Goal: Task Accomplishment & Management: Complete application form

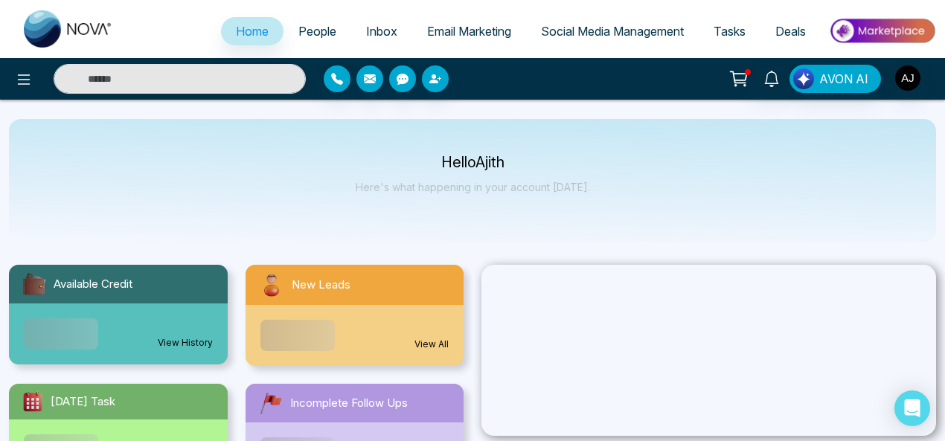
select select "*"
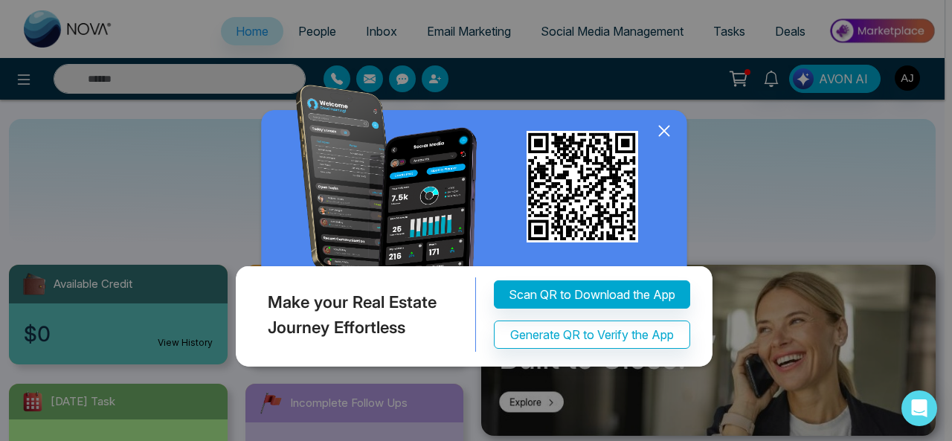
click at [668, 133] on icon at bounding box center [664, 131] width 22 height 22
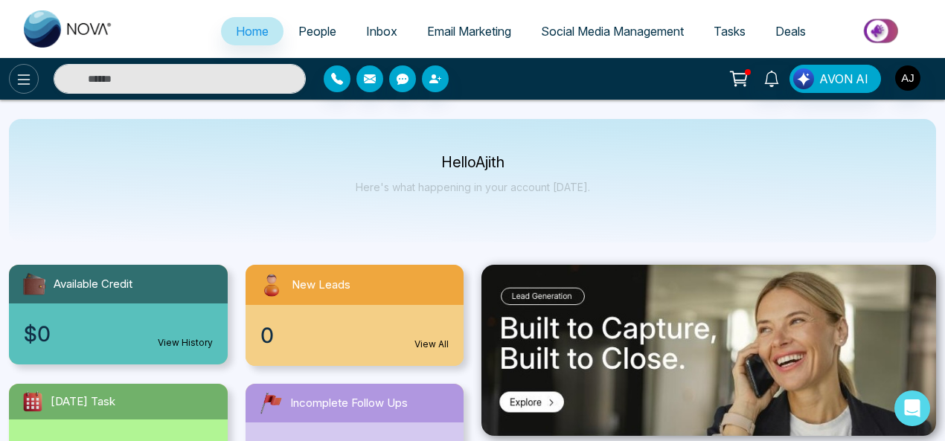
click at [23, 80] on icon at bounding box center [24, 79] width 13 height 10
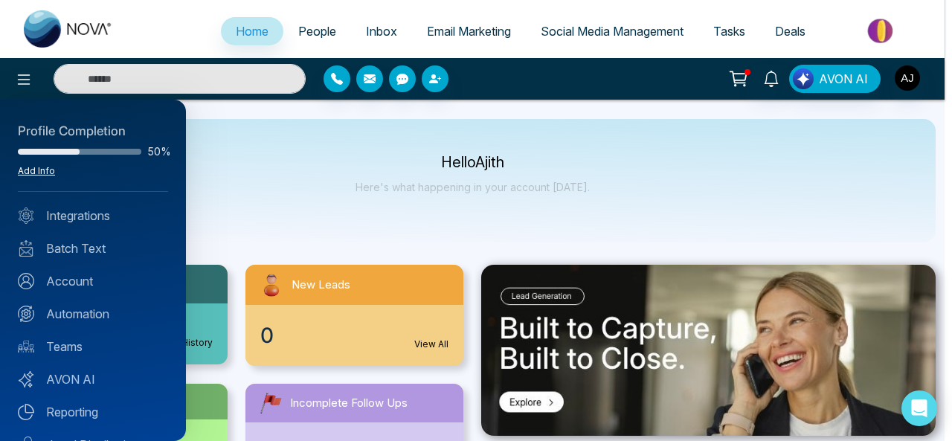
click at [41, 170] on link "Add Info" at bounding box center [36, 170] width 37 height 11
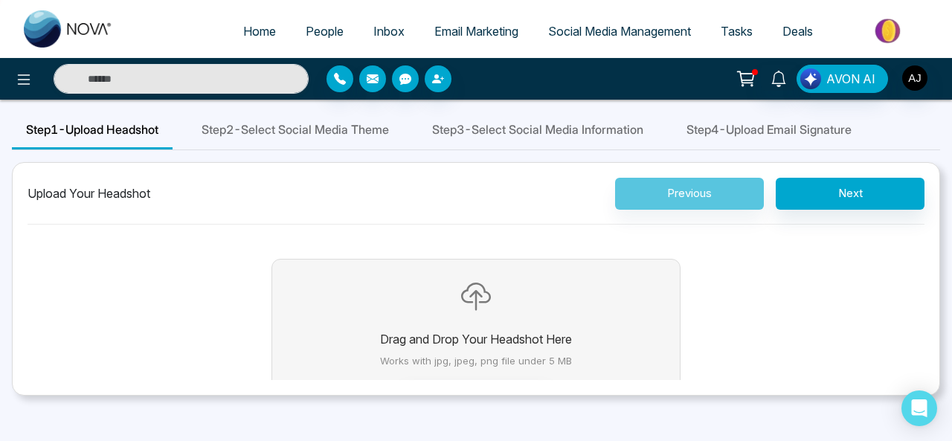
click at [488, 356] on p "Works with jpg, jpeg, png file under 5 MB" at bounding box center [476, 361] width 192 height 15
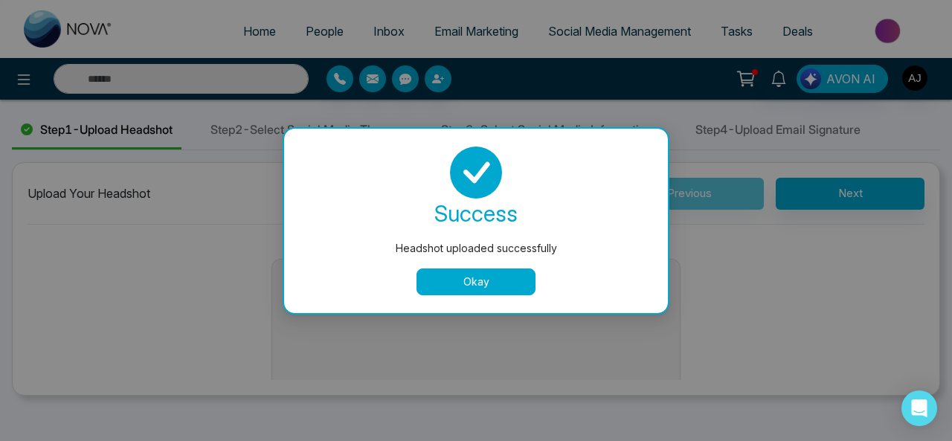
click at [497, 274] on button "Okay" at bounding box center [476, 282] width 119 height 27
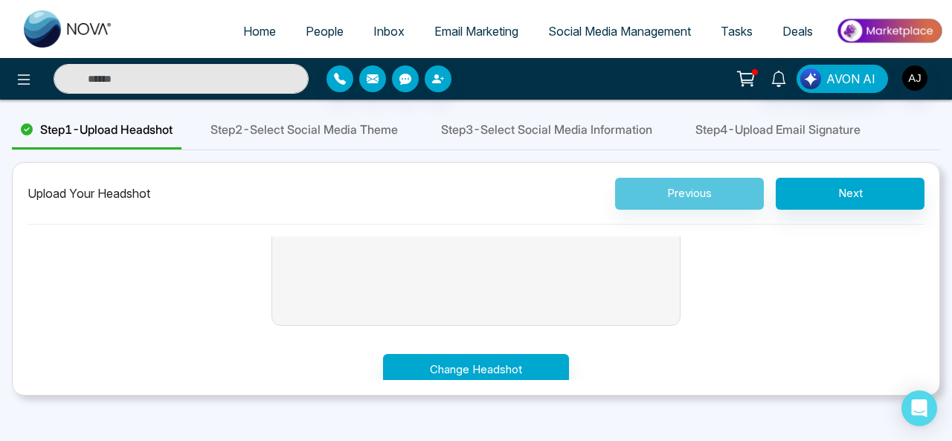
scroll to position [115, 0]
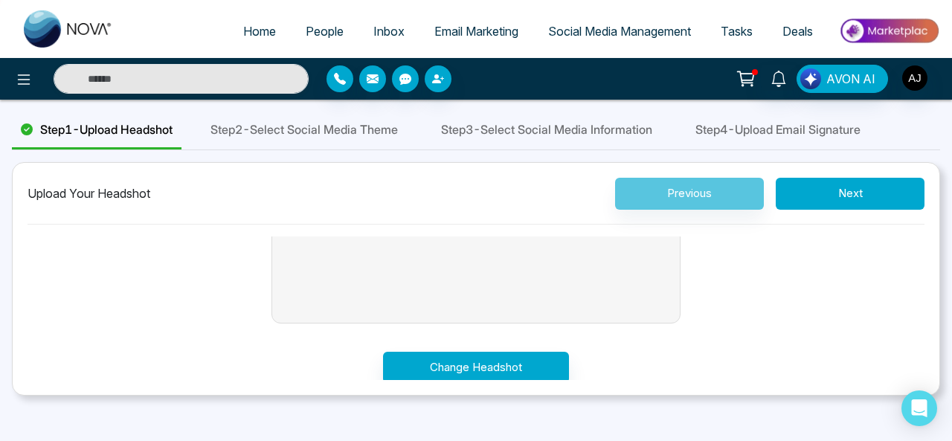
drag, startPoint x: 861, startPoint y: 195, endPoint x: 560, endPoint y: 303, distance: 320.0
click at [857, 193] on button "Next" at bounding box center [850, 194] width 149 height 32
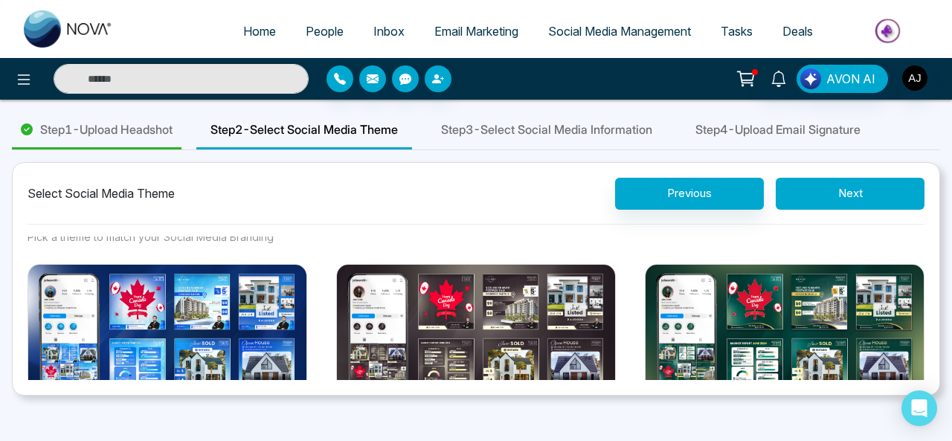
scroll to position [4, 0]
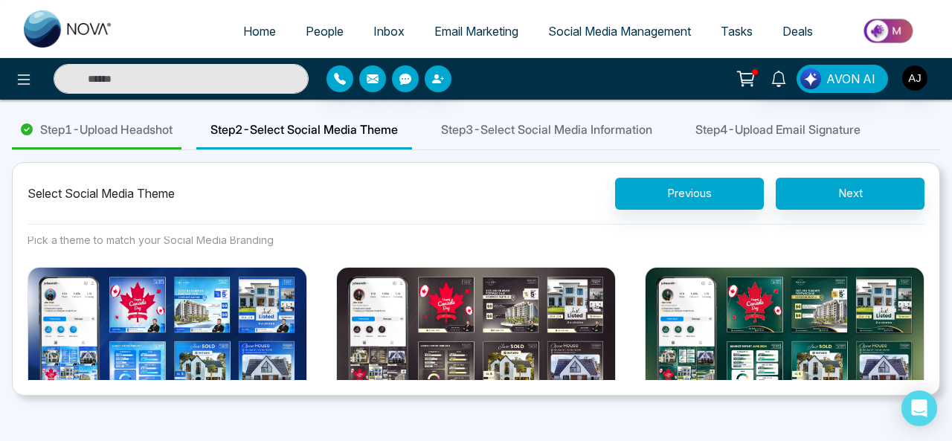
click at [812, 319] on img at bounding box center [785, 337] width 280 height 141
click at [812, 422] on button "Select Theme" at bounding box center [784, 439] width 149 height 34
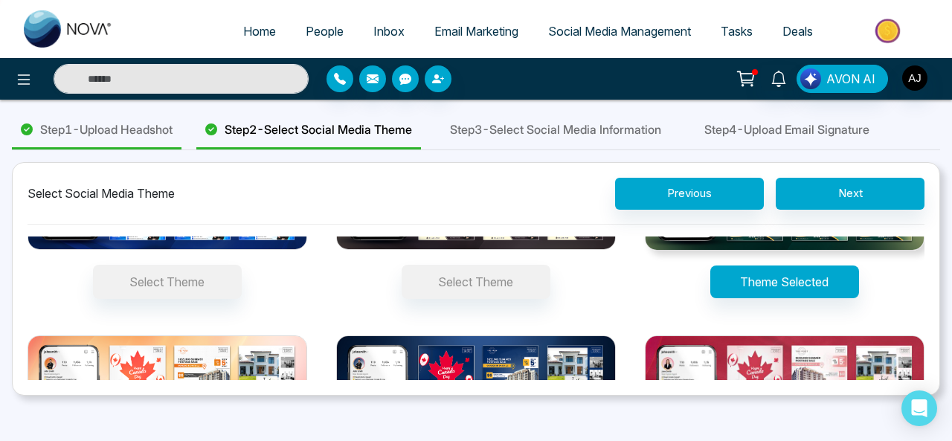
scroll to position [106, 0]
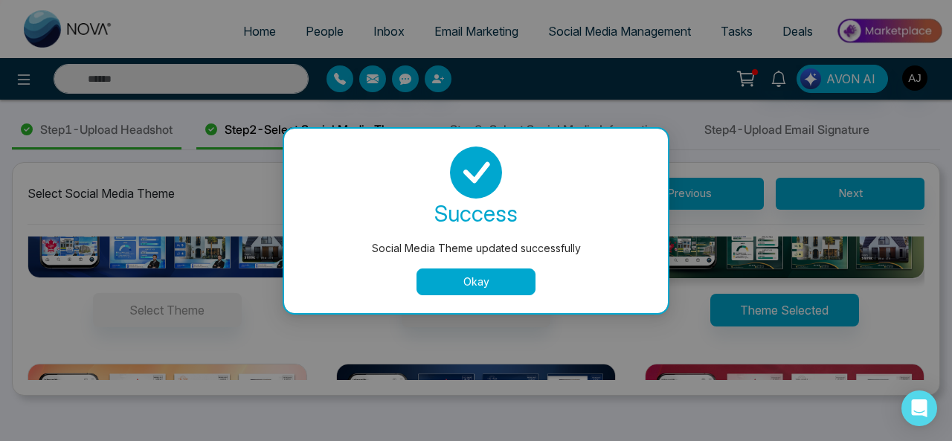
click at [503, 281] on button "Okay" at bounding box center [476, 282] width 119 height 27
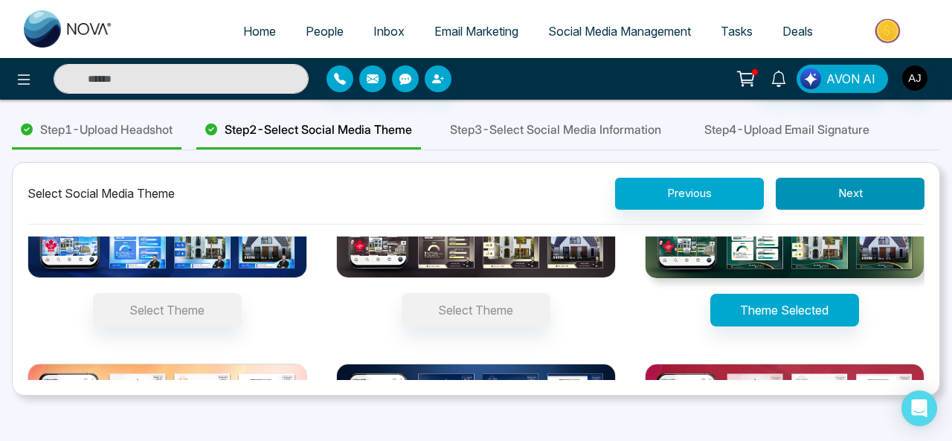
click at [841, 198] on button "Next" at bounding box center [850, 194] width 149 height 32
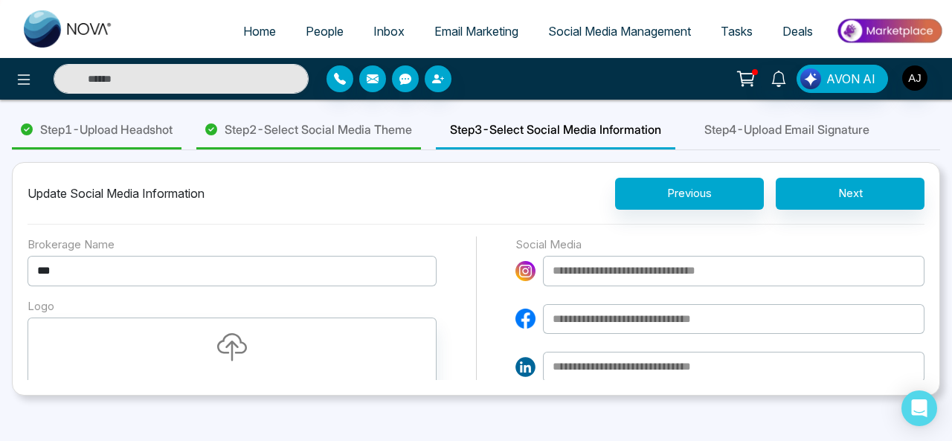
click at [670, 277] on input at bounding box center [734, 271] width 382 height 31
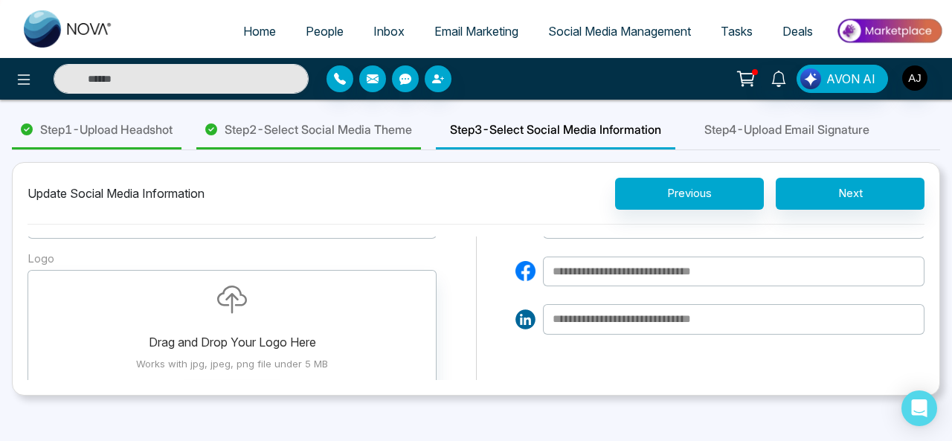
scroll to position [97, 0]
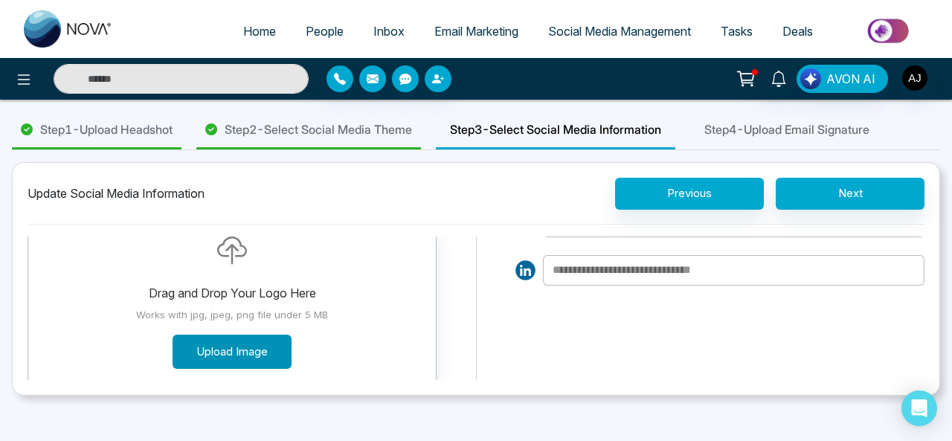
click at [225, 347] on button "Upload Image" at bounding box center [232, 352] width 119 height 35
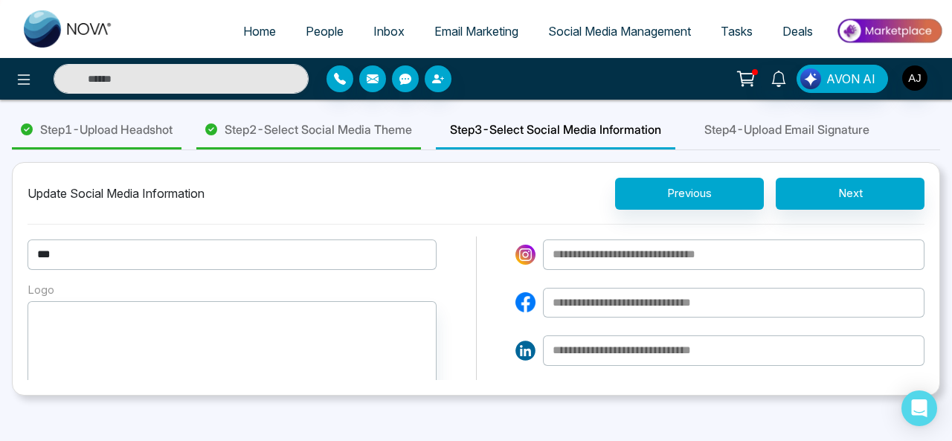
scroll to position [0, 0]
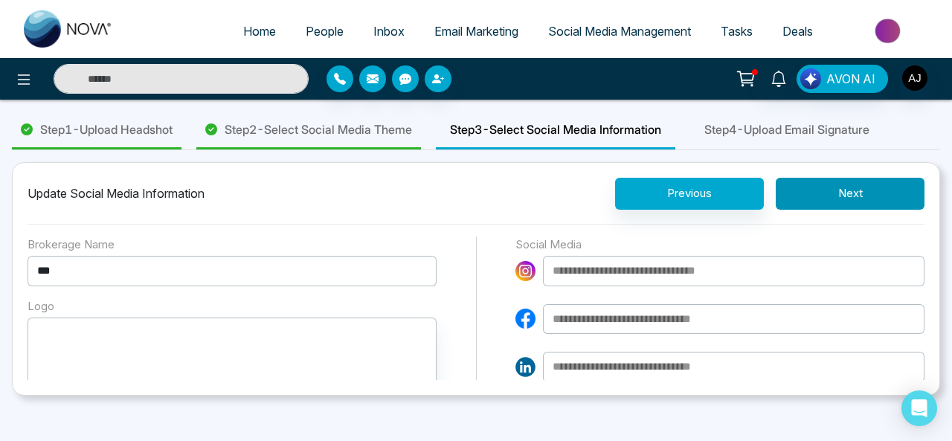
click at [844, 190] on button "Next" at bounding box center [850, 194] width 149 height 32
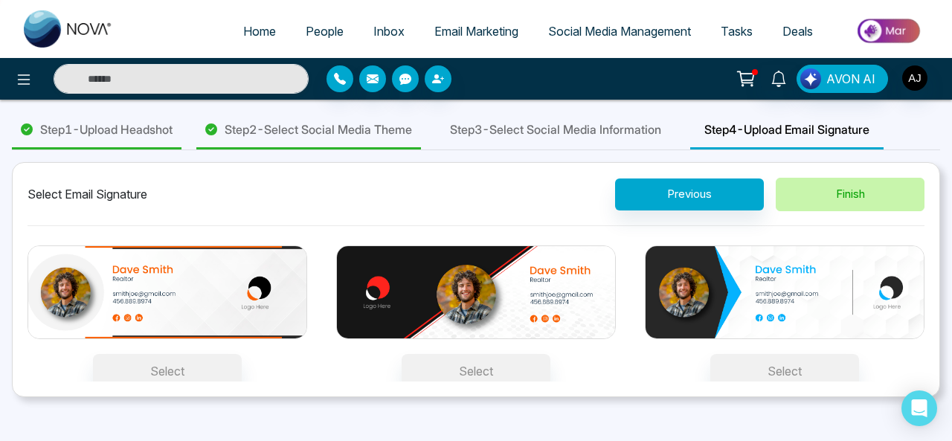
click at [837, 199] on button "Finish" at bounding box center [850, 194] width 149 height 33
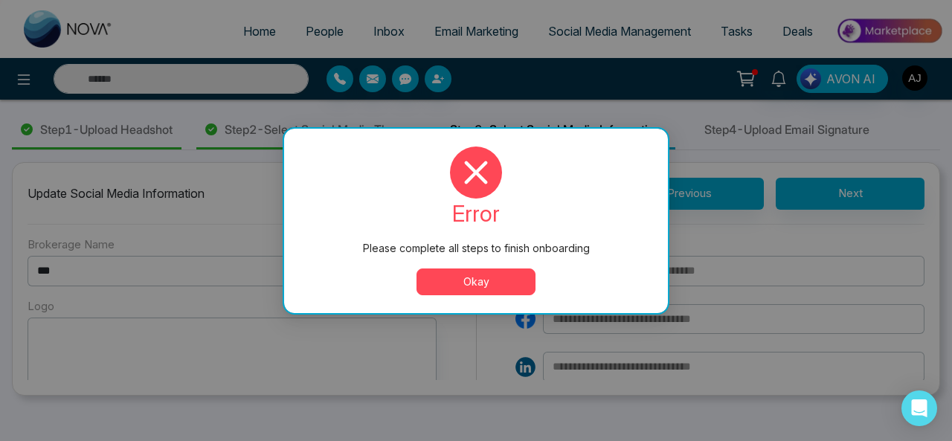
click at [516, 273] on button "Okay" at bounding box center [476, 282] width 119 height 27
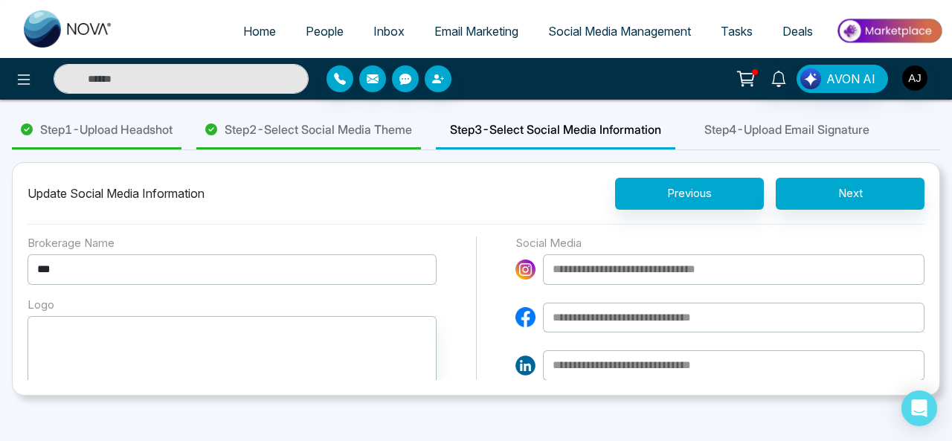
scroll to position [23, 0]
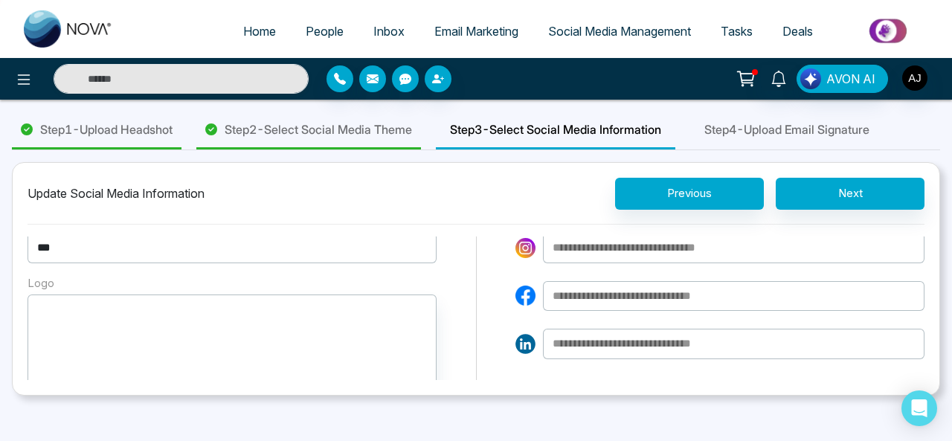
click at [774, 245] on input at bounding box center [734, 248] width 382 height 31
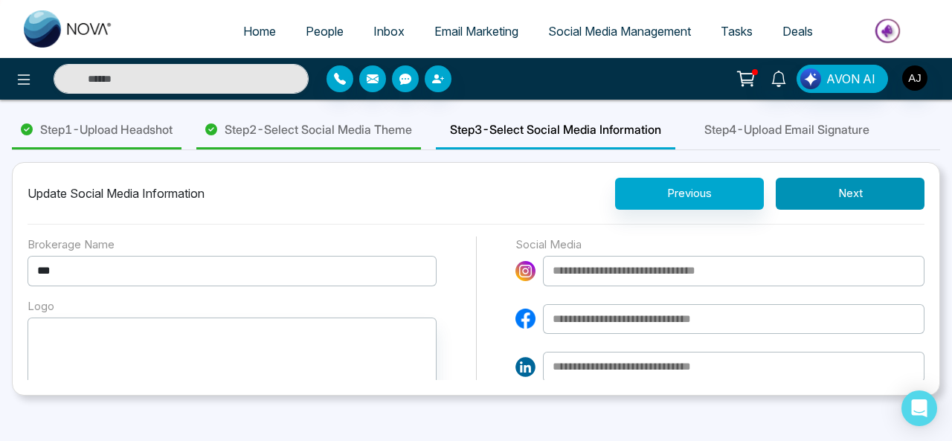
click at [842, 194] on button "Next" at bounding box center [850, 194] width 149 height 32
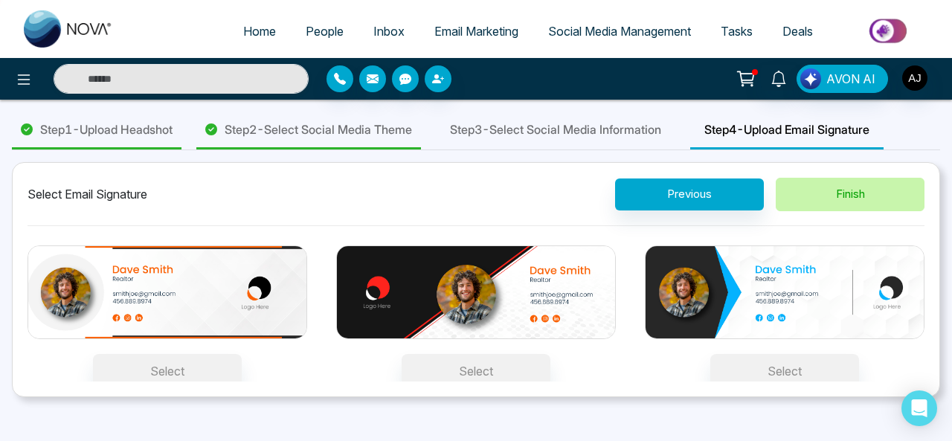
click at [874, 199] on button "Finish" at bounding box center [850, 194] width 149 height 33
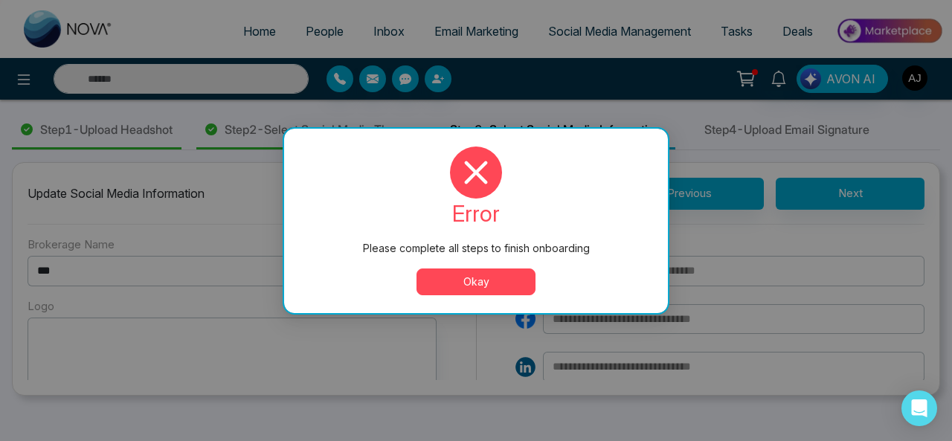
drag, startPoint x: 527, startPoint y: 280, endPoint x: 594, endPoint y: 277, distance: 66.2
click at [527, 280] on button "Okay" at bounding box center [476, 282] width 119 height 27
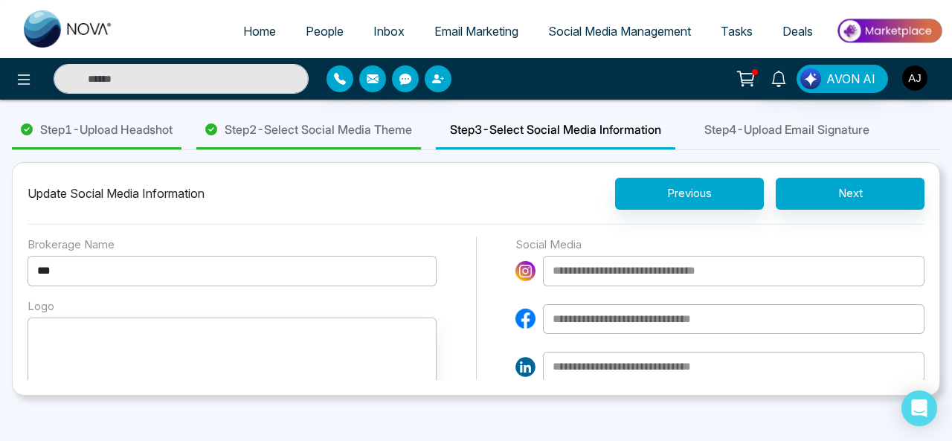
click at [777, 125] on span "Step 4 - Upload Email Signature" at bounding box center [787, 130] width 165 height 18
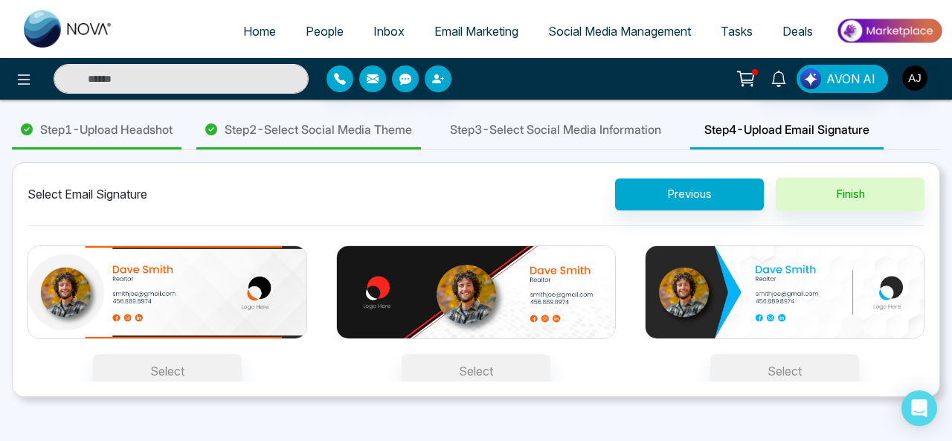
click at [772, 275] on img at bounding box center [785, 293] width 280 height 94
click at [772, 354] on button "Select" at bounding box center [784, 371] width 149 height 34
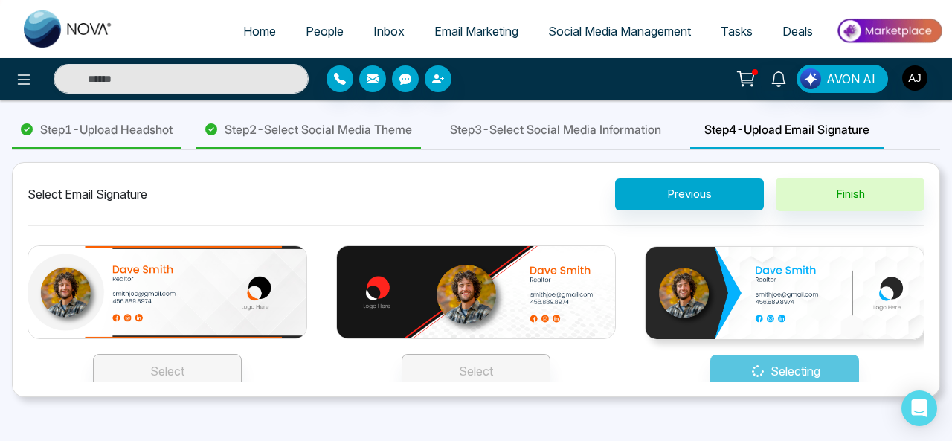
scroll to position [4, 0]
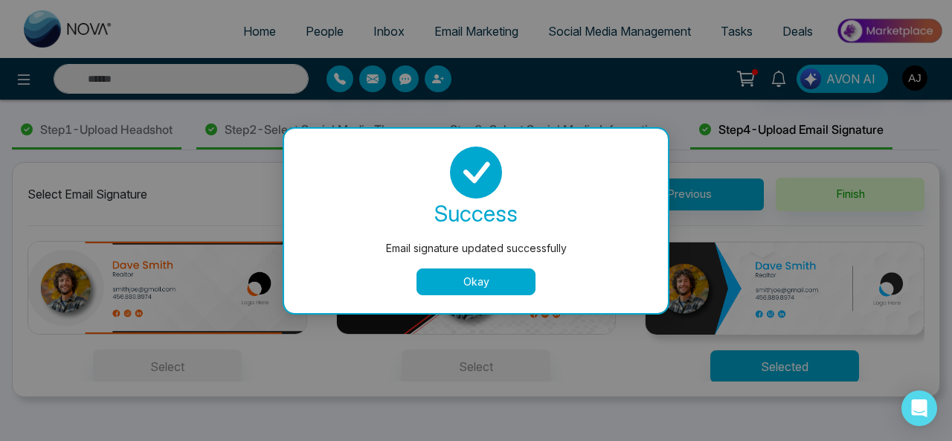
drag, startPoint x: 487, startPoint y: 286, endPoint x: 580, endPoint y: 291, distance: 93.8
click at [494, 289] on button "Okay" at bounding box center [476, 282] width 119 height 27
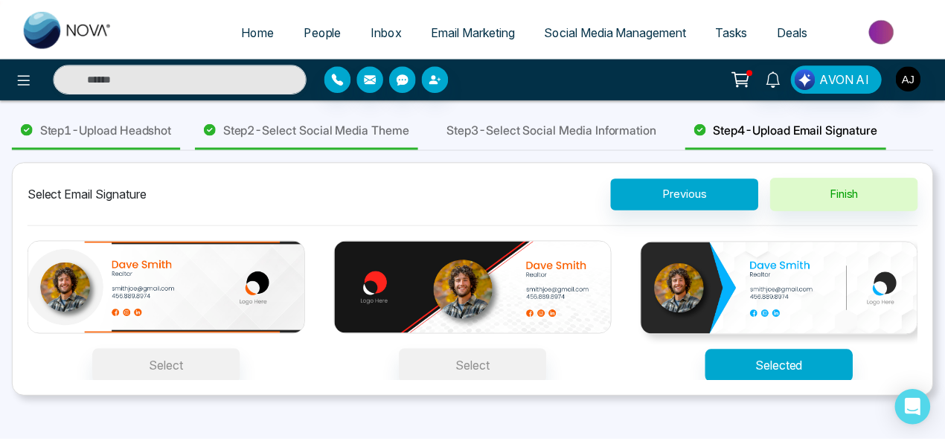
scroll to position [183, 0]
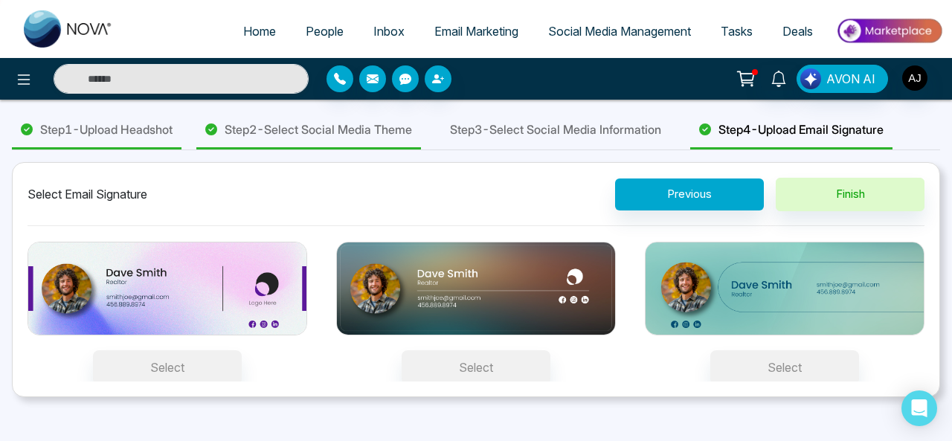
click at [252, 31] on span "Home" at bounding box center [259, 31] width 33 height 15
select select "*"
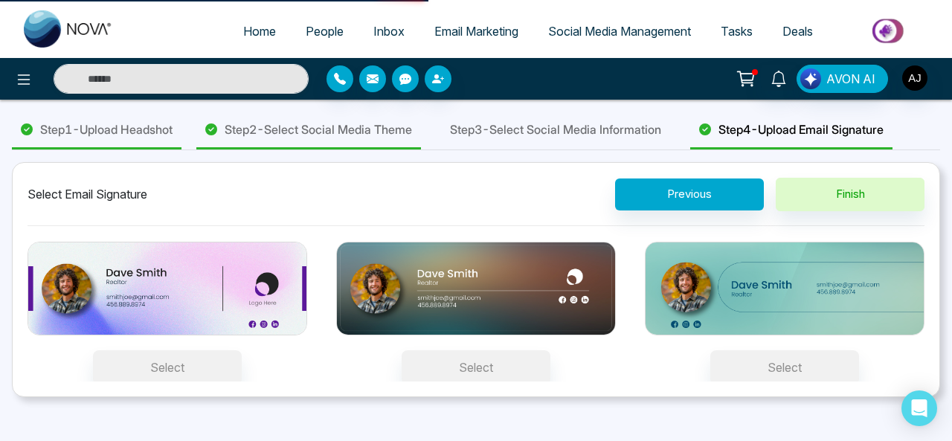
select select "*"
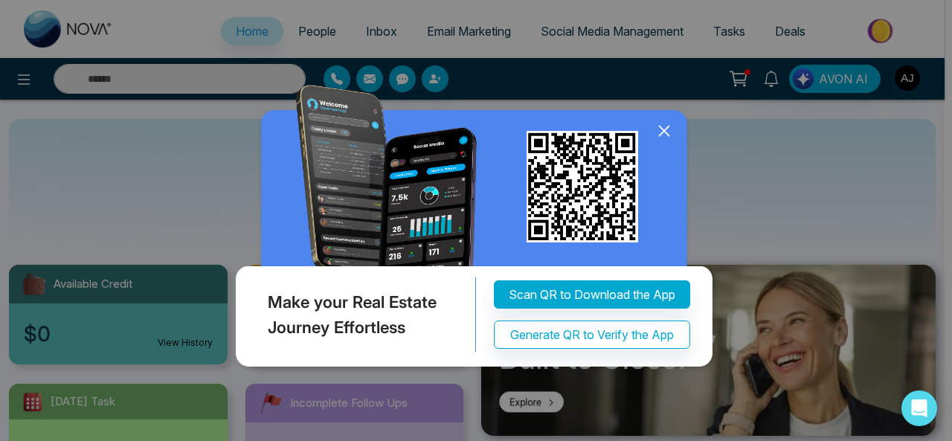
click at [671, 126] on icon at bounding box center [664, 131] width 22 height 22
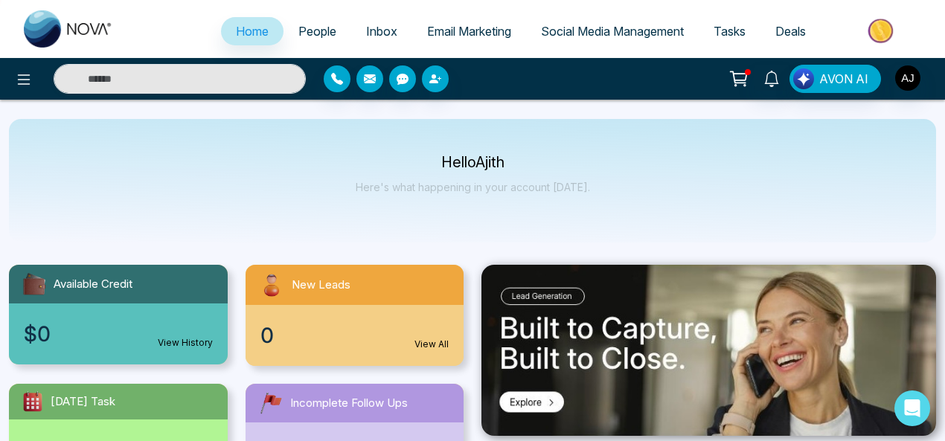
click at [576, 31] on span "Social Media Management" at bounding box center [612, 31] width 143 height 15
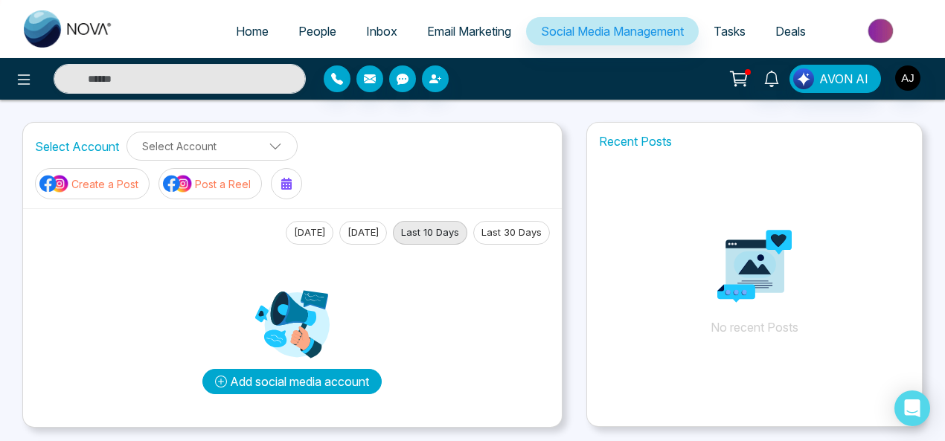
click at [278, 377] on button "Add social media account" at bounding box center [291, 381] width 179 height 25
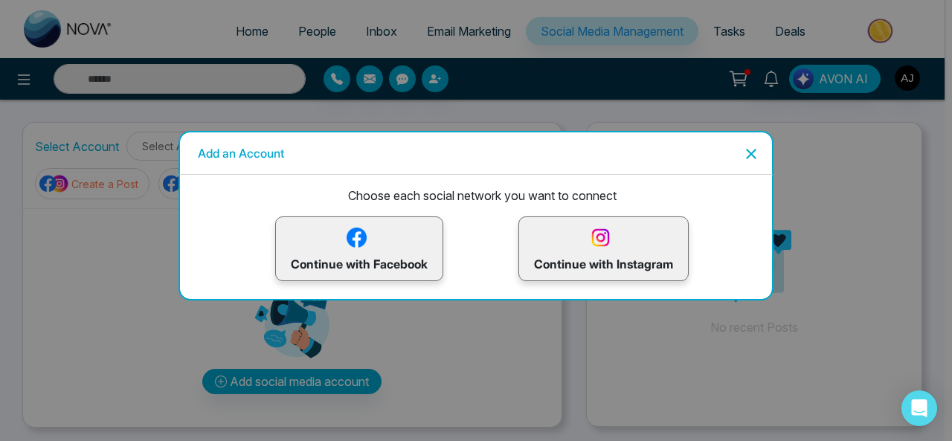
click at [350, 248] on img at bounding box center [357, 238] width 26 height 26
click at [335, 244] on p "Continue with Facebook" at bounding box center [359, 249] width 137 height 48
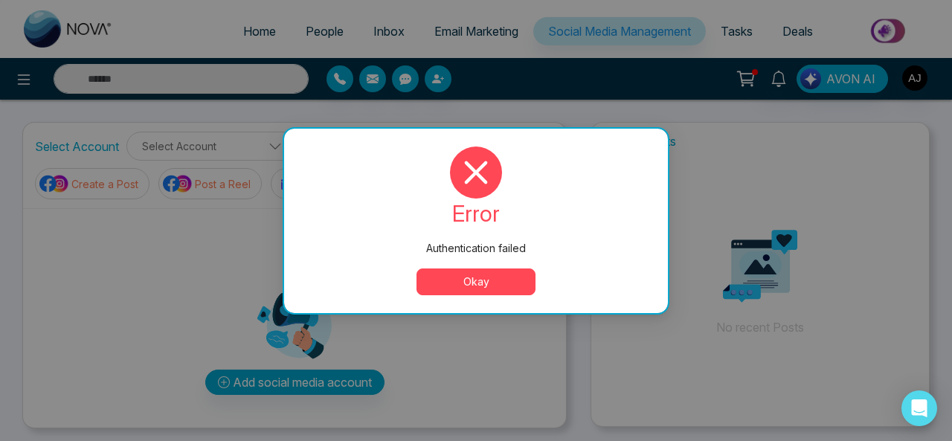
click at [492, 280] on button "Okay" at bounding box center [476, 282] width 119 height 27
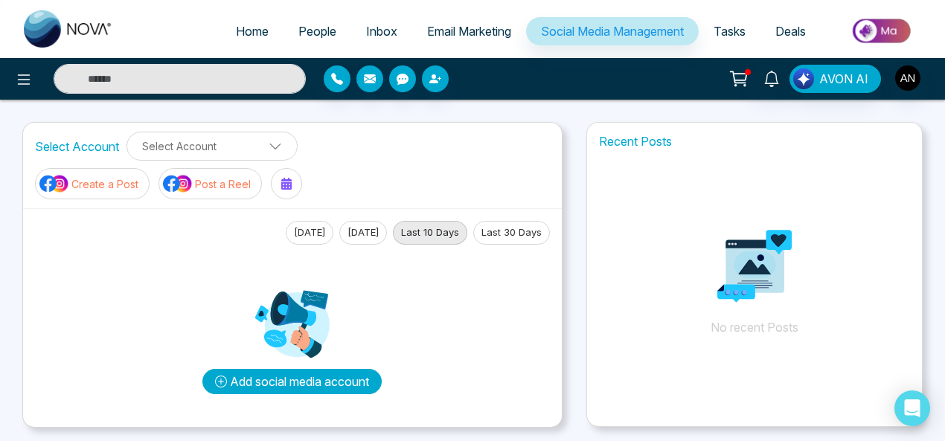
click at [298, 378] on button "Add social media account" at bounding box center [291, 381] width 179 height 25
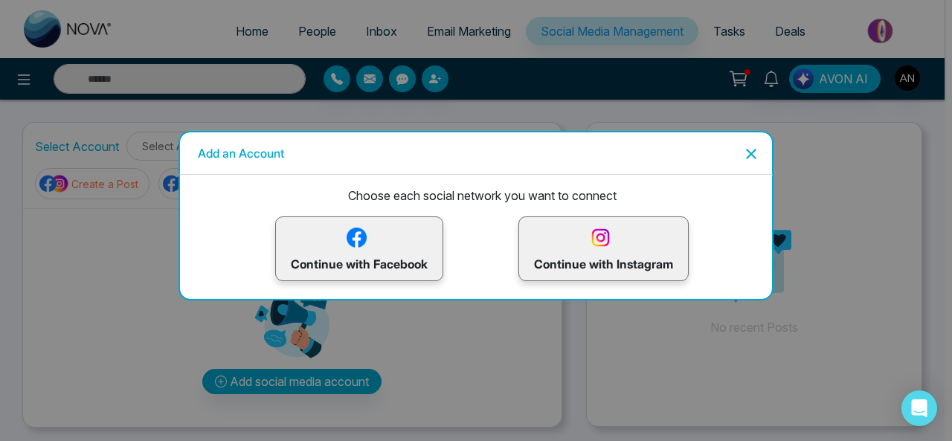
click at [375, 263] on p "Continue with Facebook" at bounding box center [359, 249] width 137 height 48
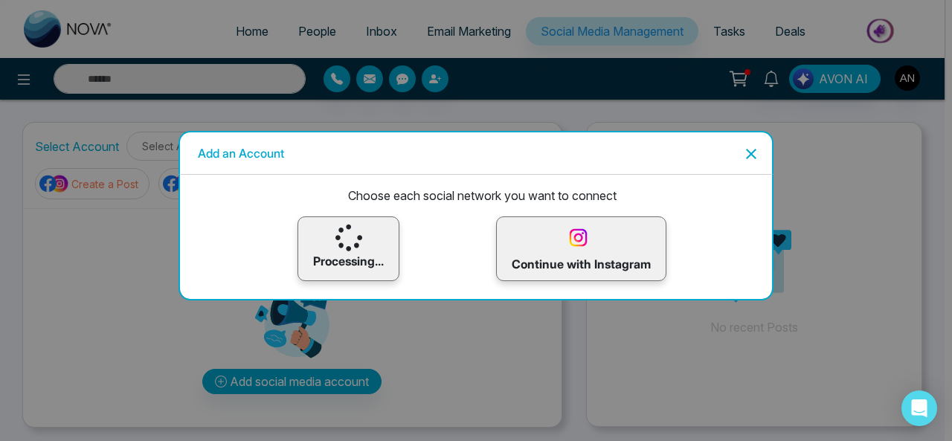
click at [748, 154] on icon "Close" at bounding box center [751, 154] width 18 height 18
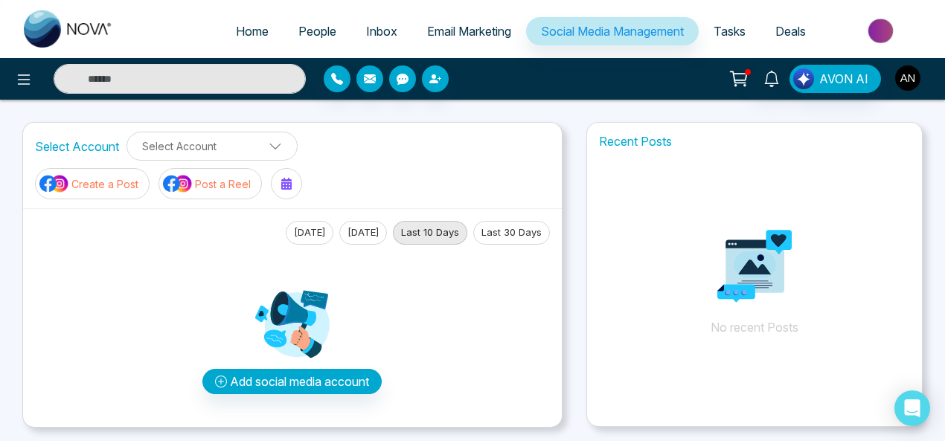
click at [911, 72] on img "button" at bounding box center [907, 77] width 25 height 25
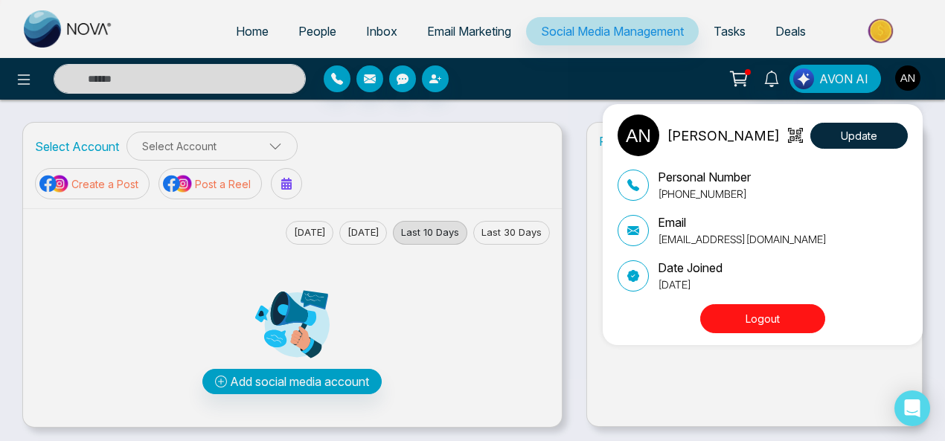
click at [754, 325] on button "Logout" at bounding box center [762, 318] width 125 height 29
